Goal: Browse casually: Explore the website without a specific task or goal

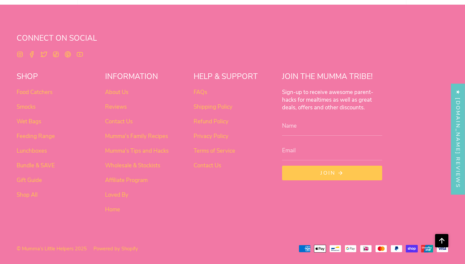
scroll to position [2439, 0]
